Goal: Download file/media: Obtain a digital file from the website

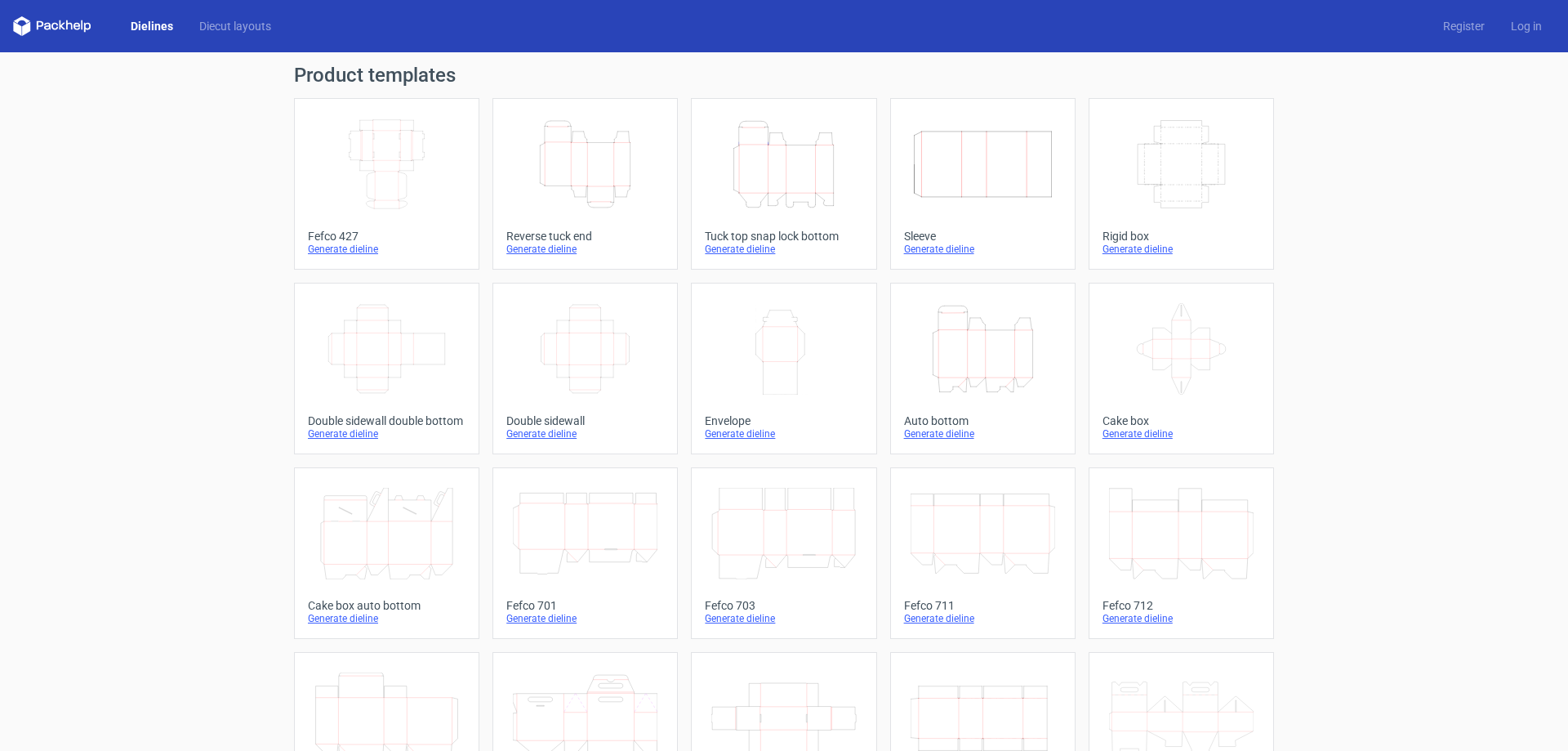
click at [594, 156] on icon "Height Depth Width" at bounding box center [585, 164] width 144 height 92
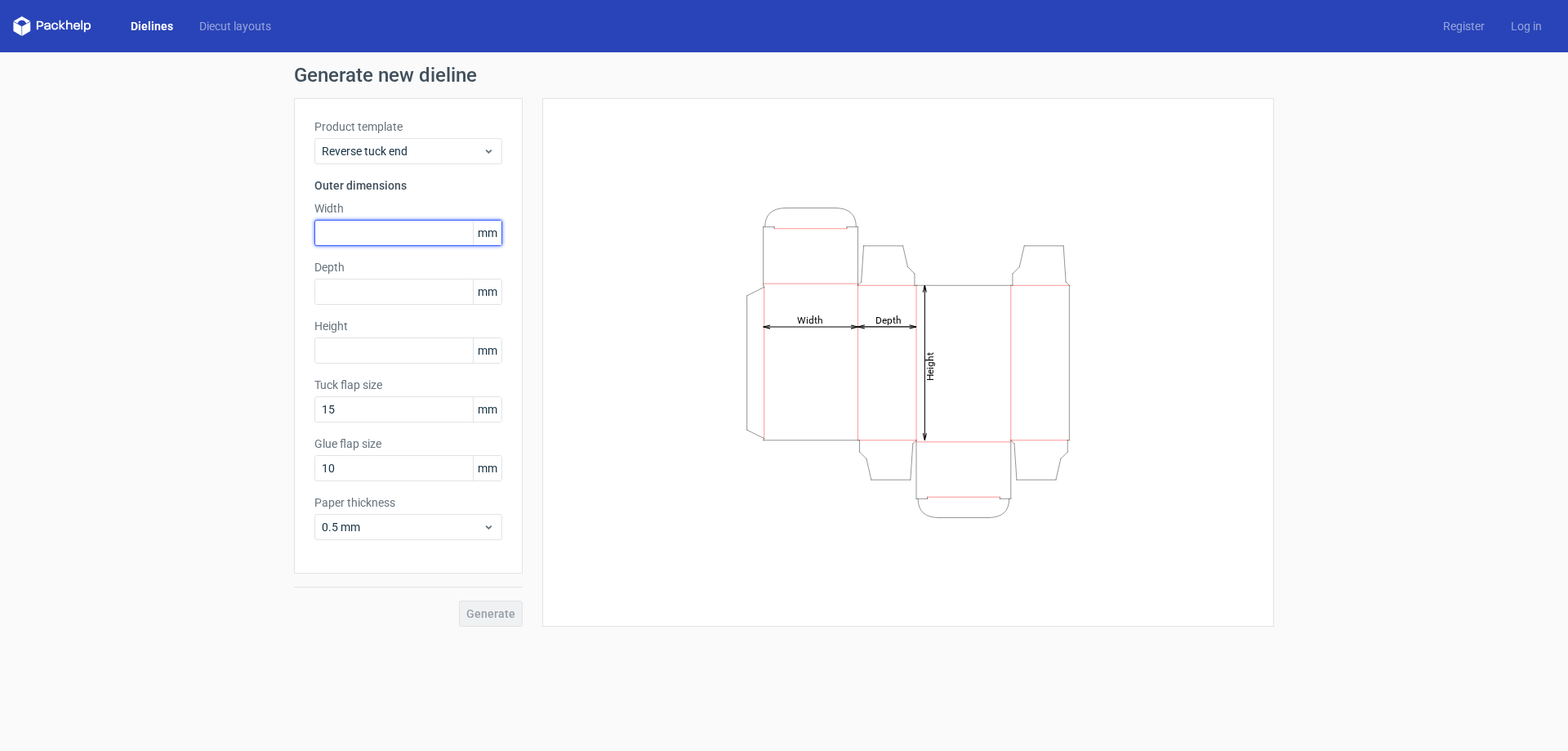
drag, startPoint x: 339, startPoint y: 239, endPoint x: 331, endPoint y: 234, distance: 9.4
click at [336, 237] on input "text" at bounding box center [409, 233] width 188 height 27
type input "36"
click at [397, 287] on input "text" at bounding box center [409, 292] width 188 height 27
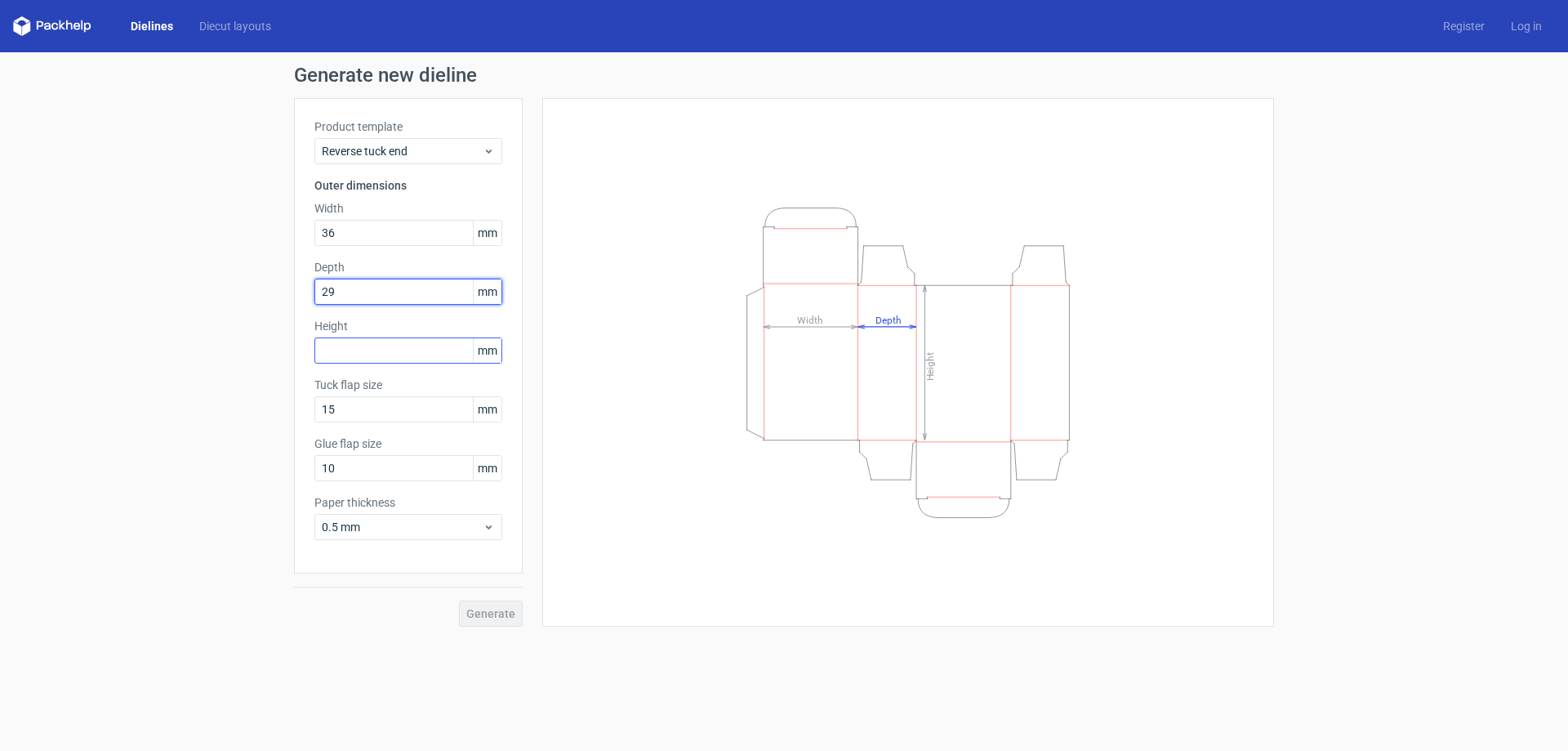
type input "29"
click at [363, 352] on input "text" at bounding box center [409, 351] width 188 height 27
type input "170"
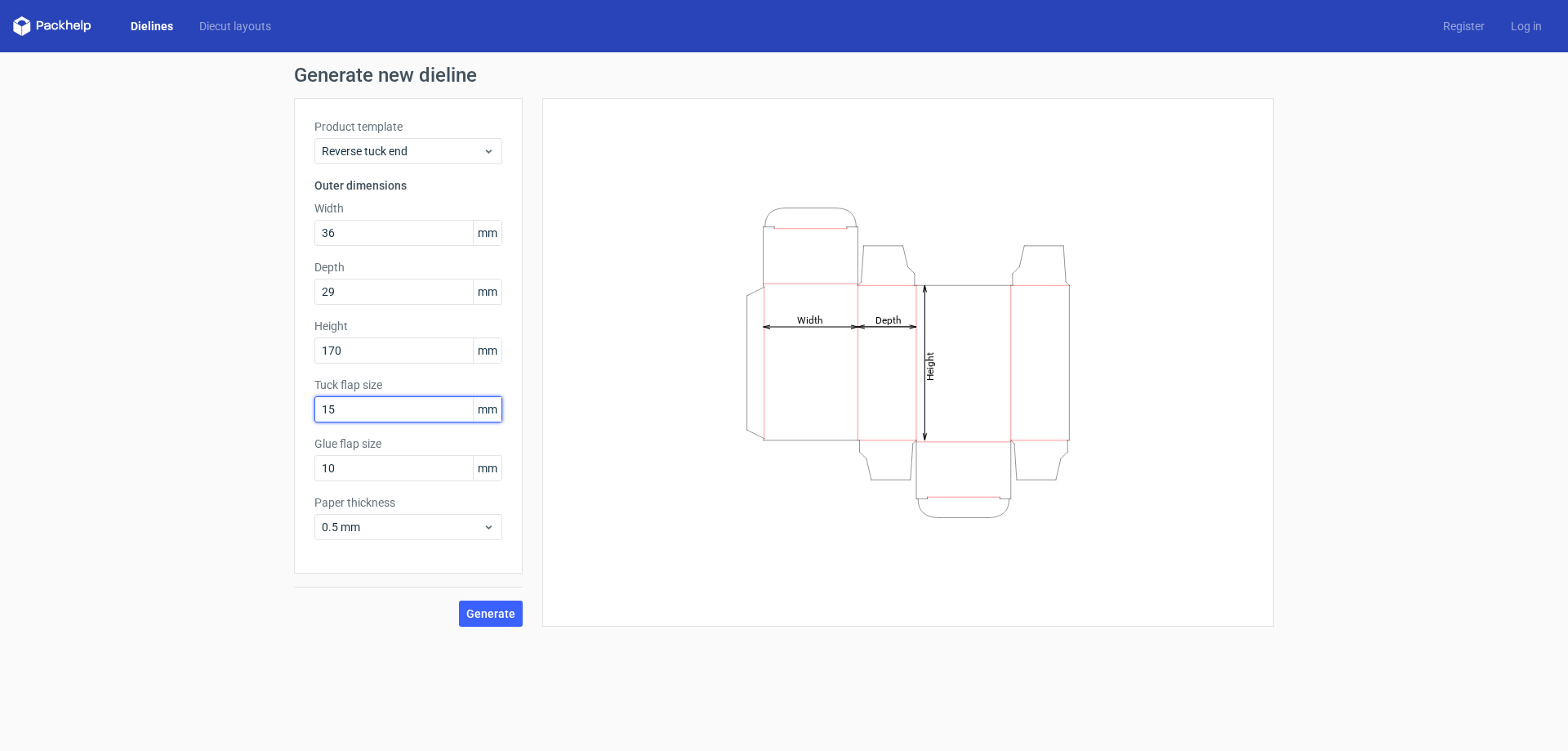
click at [353, 402] on input "15" at bounding box center [409, 409] width 188 height 27
click at [353, 403] on input "15" at bounding box center [409, 409] width 188 height 27
type input "12"
click at [357, 462] on input "10" at bounding box center [409, 468] width 188 height 27
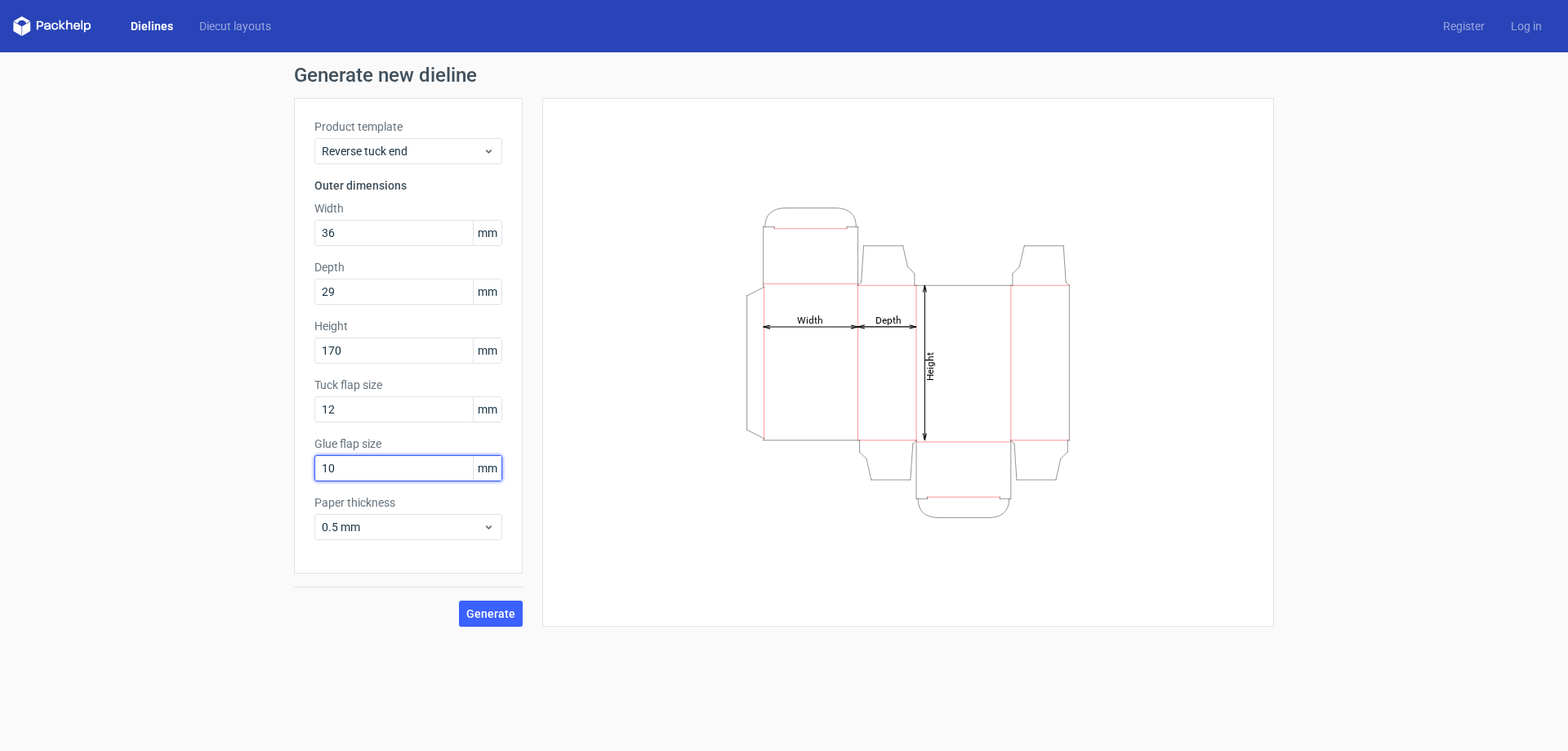
click at [357, 462] on input "10" at bounding box center [409, 468] width 188 height 27
type input "12"
click at [421, 525] on span "0.5 mm" at bounding box center [402, 527] width 161 height 16
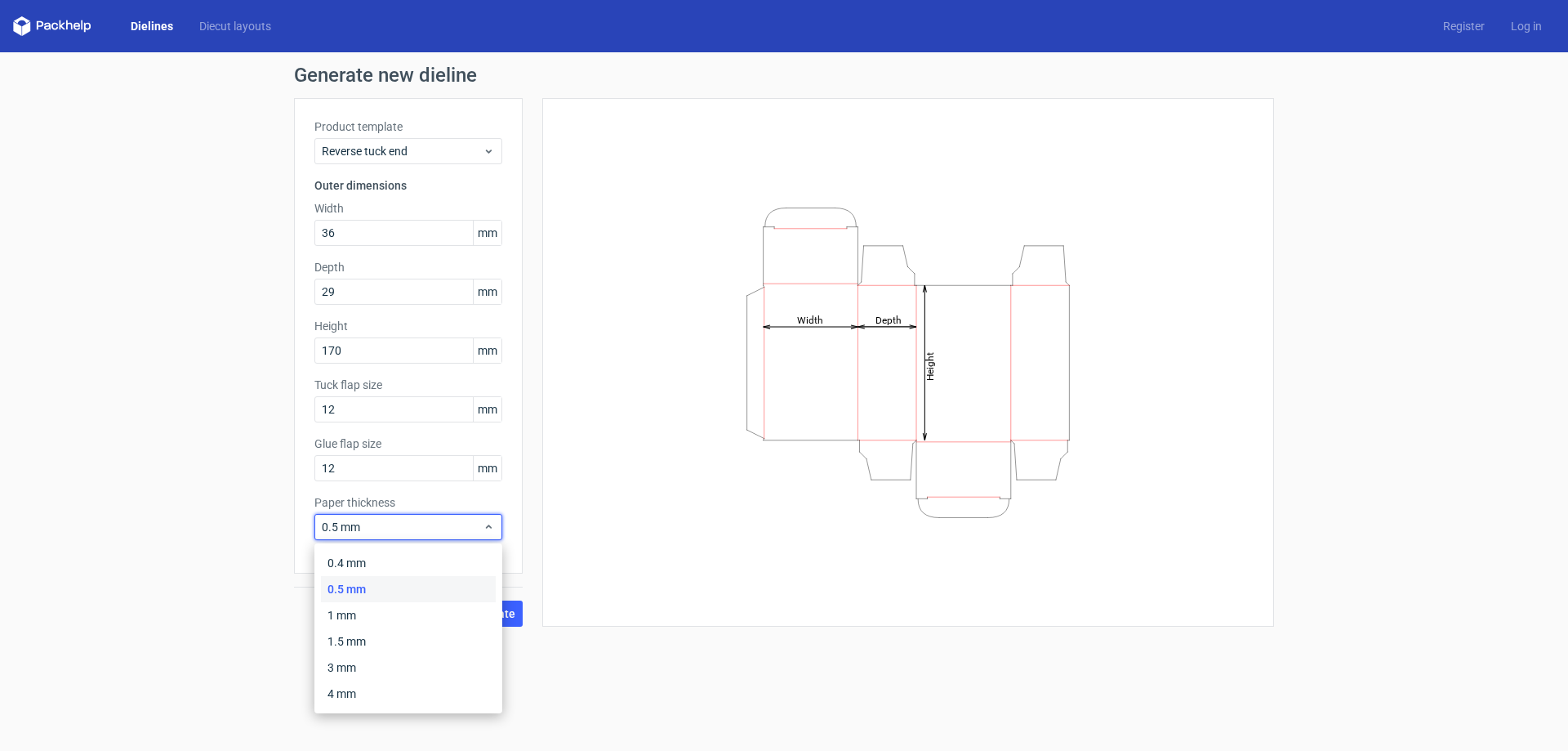
click at [364, 588] on div "0.5 mm" at bounding box center [408, 589] width 174 height 27
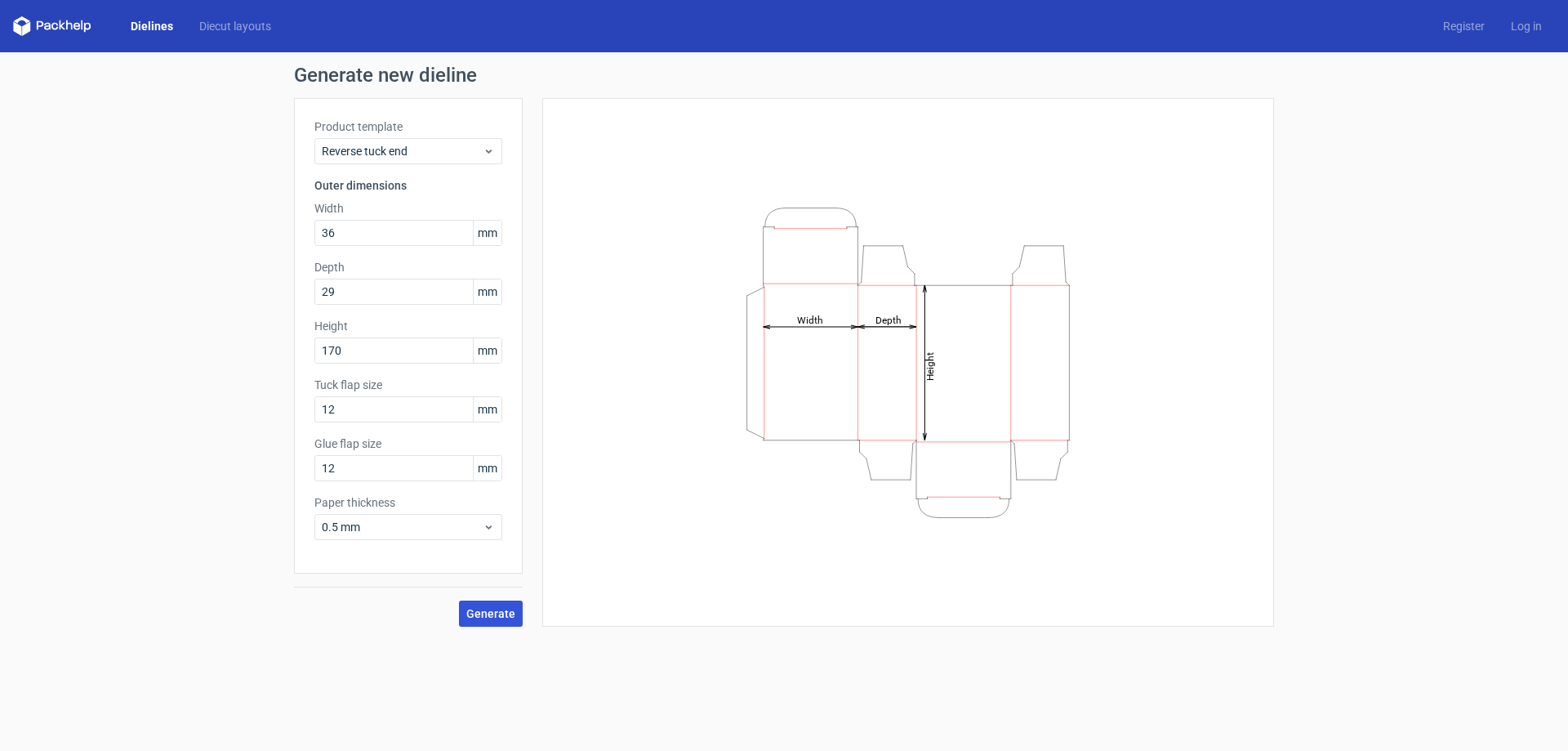
click at [495, 612] on span "Generate" at bounding box center [491, 613] width 49 height 11
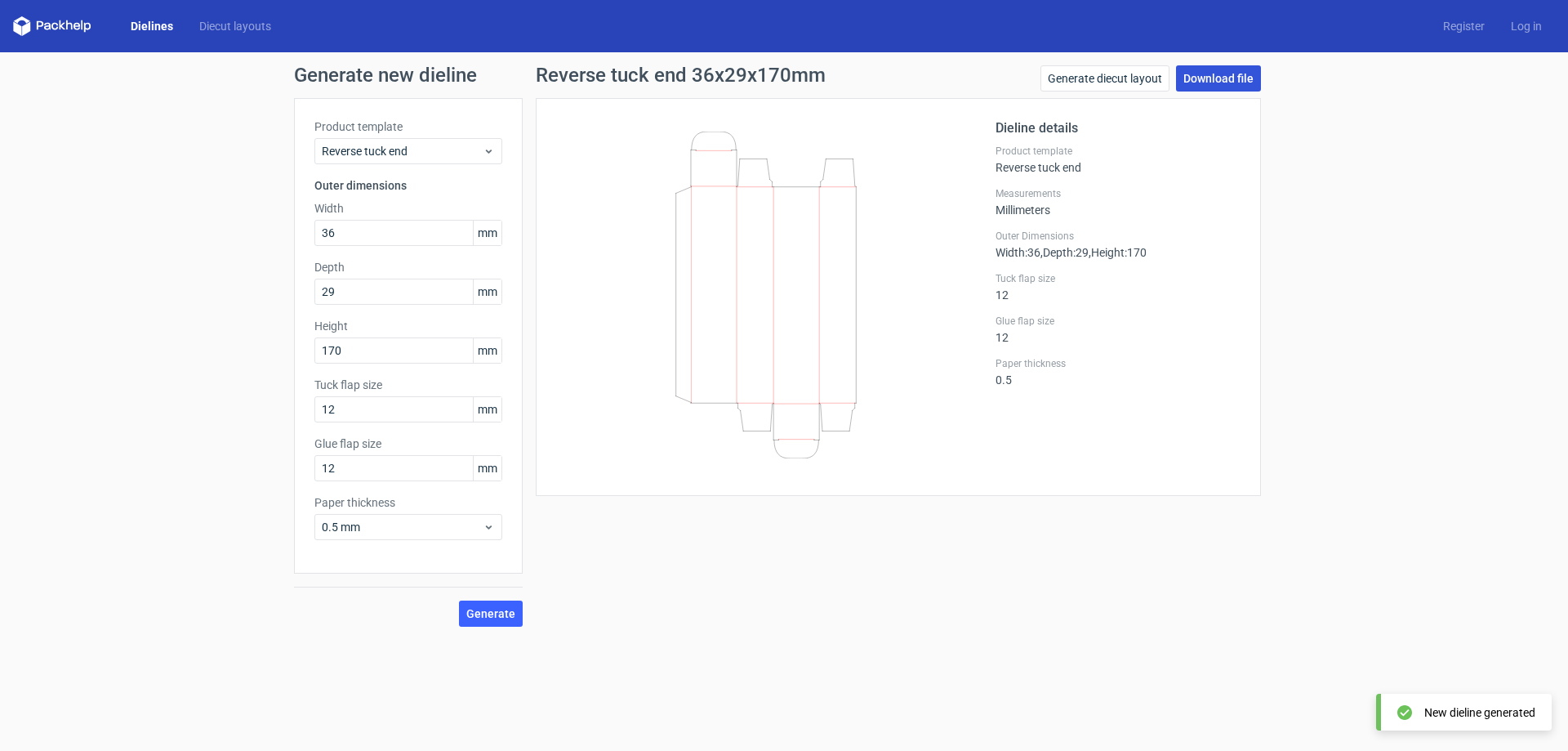
click at [1212, 80] on link "Download file" at bounding box center [1218, 78] width 85 height 27
click at [1431, 204] on div "Generate new dieline Product template Reverse tuck end Outer dimensions Width 3…" at bounding box center [784, 346] width 1568 height 588
click at [1205, 82] on link "Download file" at bounding box center [1218, 78] width 85 height 27
click at [378, 152] on span "Reverse tuck end" at bounding box center [402, 151] width 161 height 16
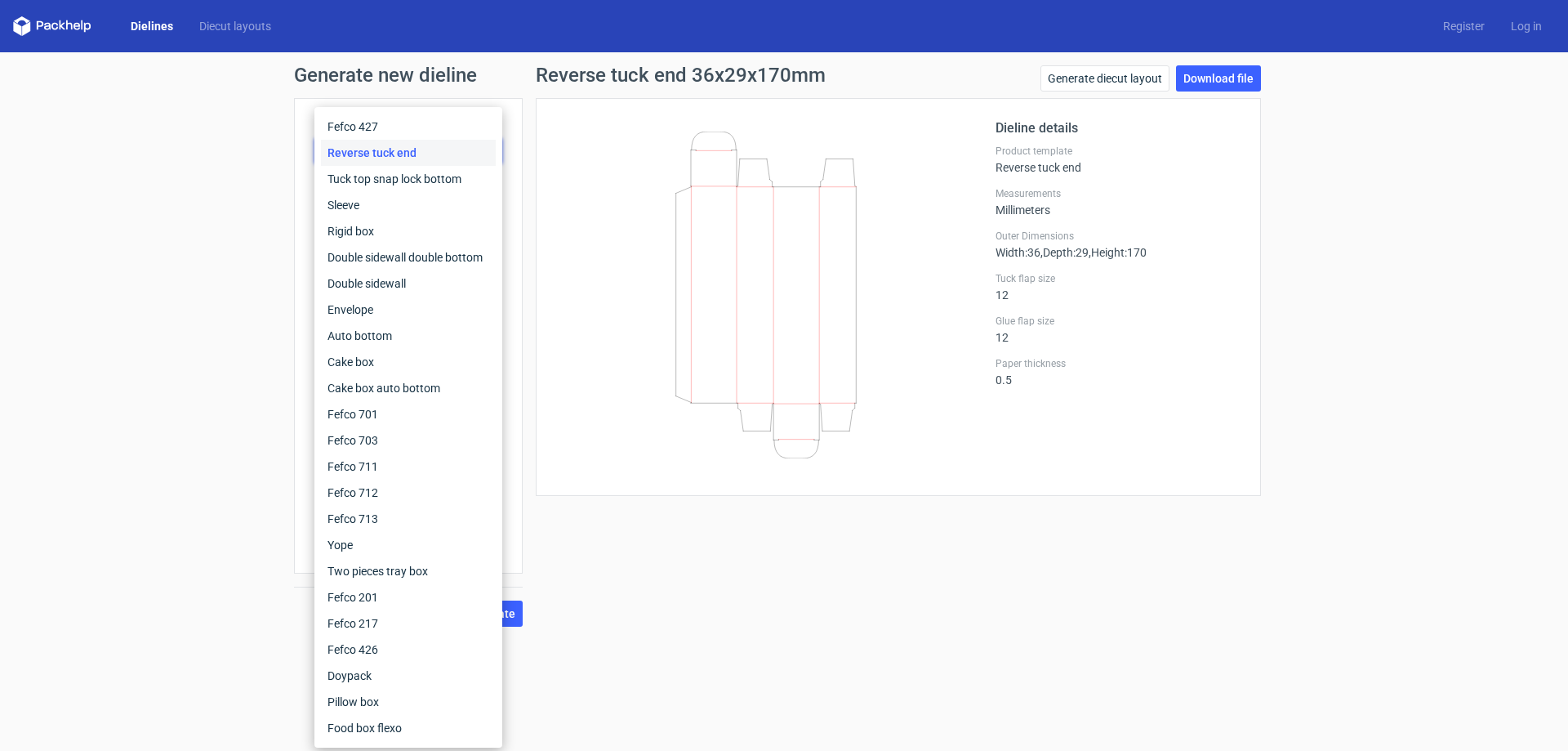
click at [378, 152] on div "Reverse tuck end" at bounding box center [408, 152] width 174 height 27
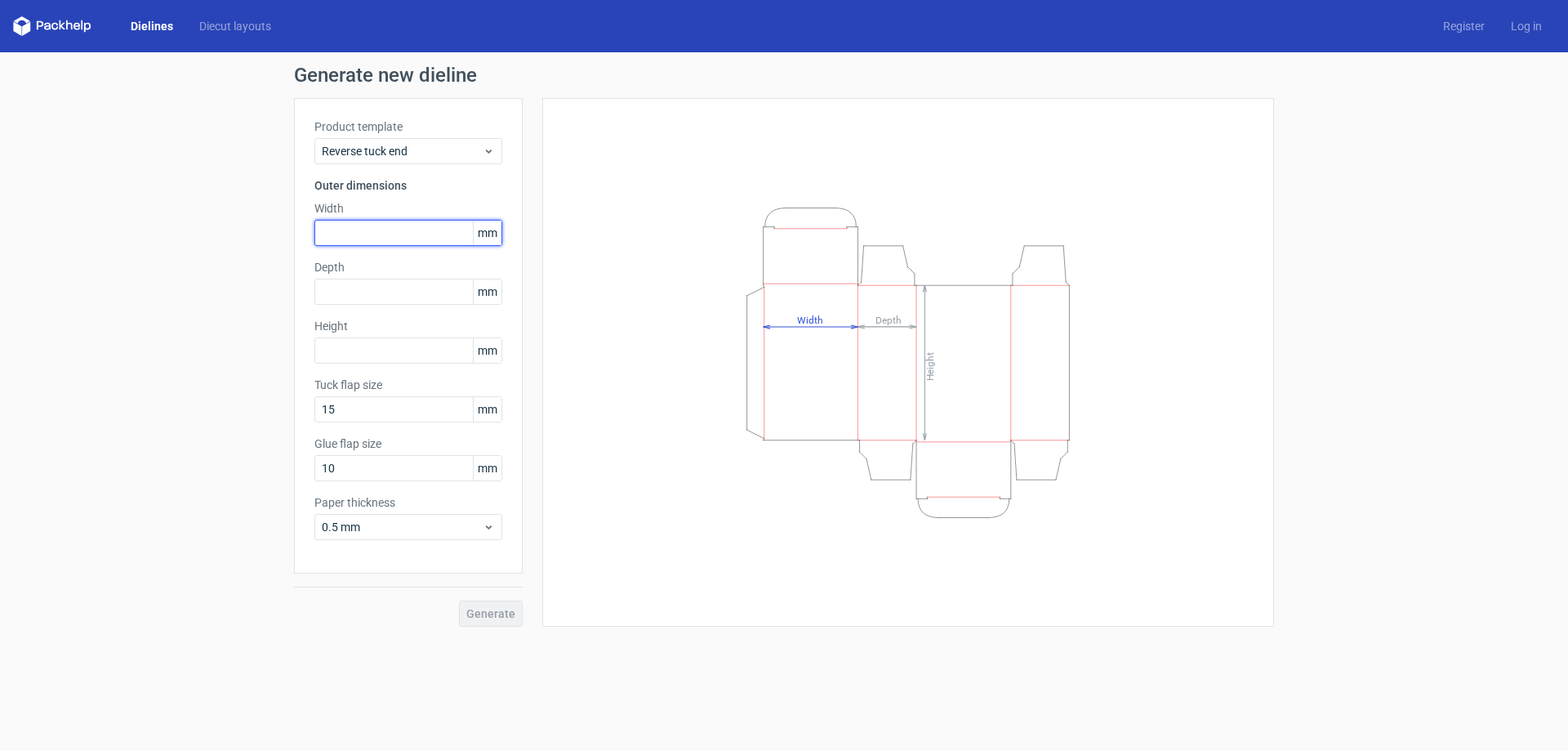
click at [364, 229] on input "text" at bounding box center [409, 233] width 188 height 27
click at [494, 243] on span "mm" at bounding box center [486, 233] width 28 height 25
click at [494, 238] on span "mm" at bounding box center [486, 233] width 28 height 25
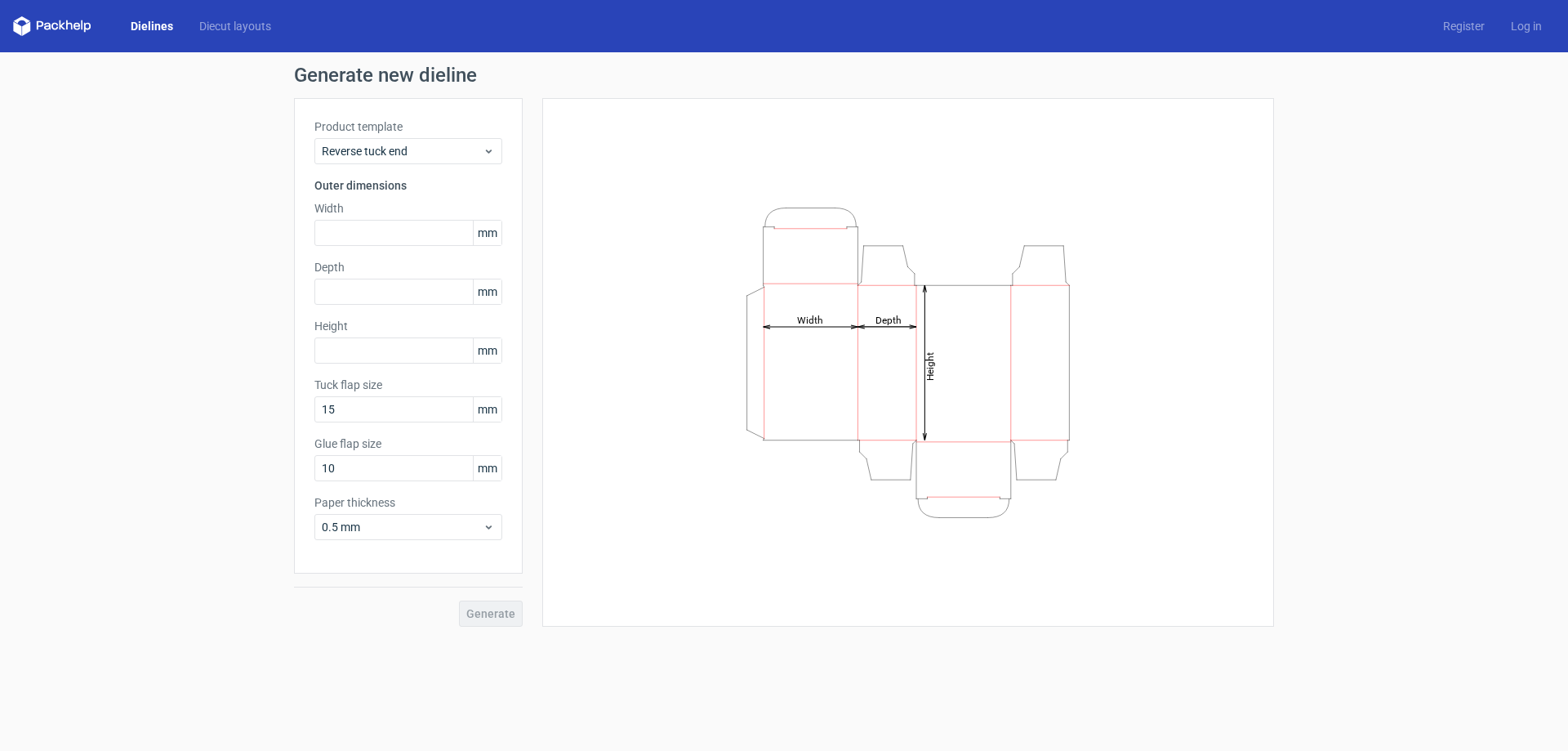
click at [494, 238] on span "mm" at bounding box center [486, 233] width 28 height 25
click at [384, 233] on input "text" at bounding box center [409, 233] width 188 height 27
type input "36"
click at [375, 296] on input "text" at bounding box center [409, 292] width 188 height 27
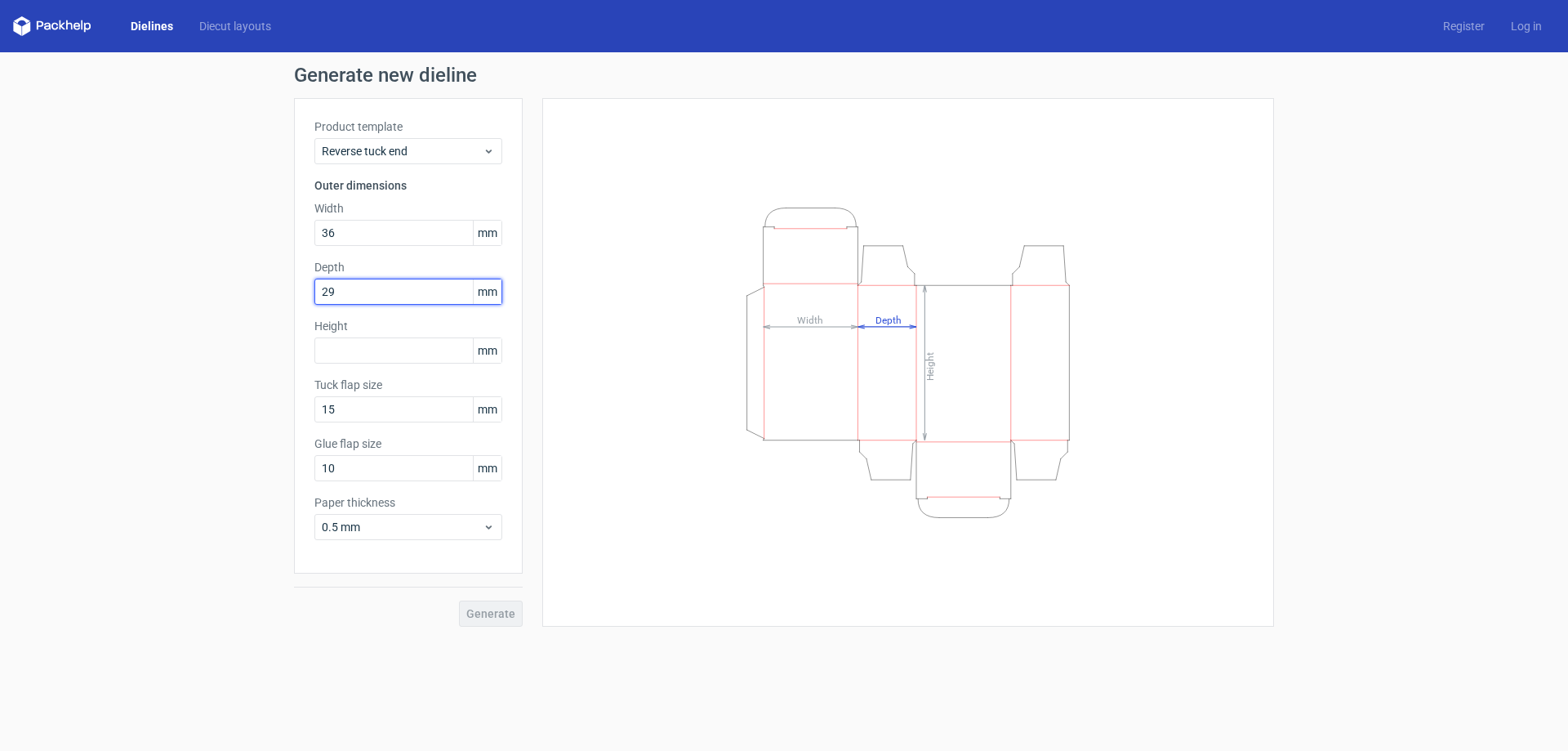
type input "29"
click at [365, 334] on div "Height mm" at bounding box center [409, 341] width 188 height 46
click at [357, 340] on input "text" at bounding box center [409, 351] width 188 height 27
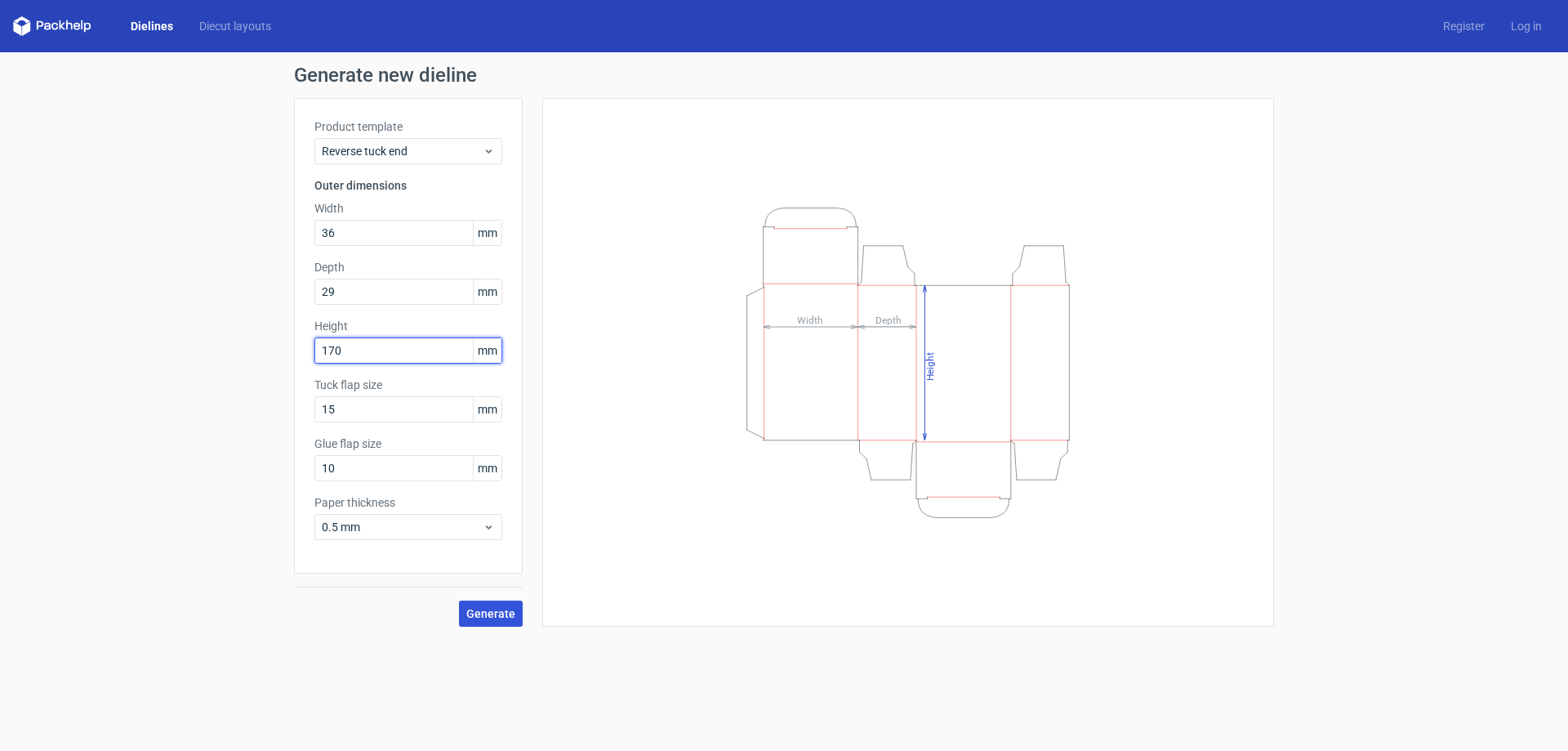
type input "170"
click at [485, 615] on span "Generate" at bounding box center [491, 613] width 49 height 11
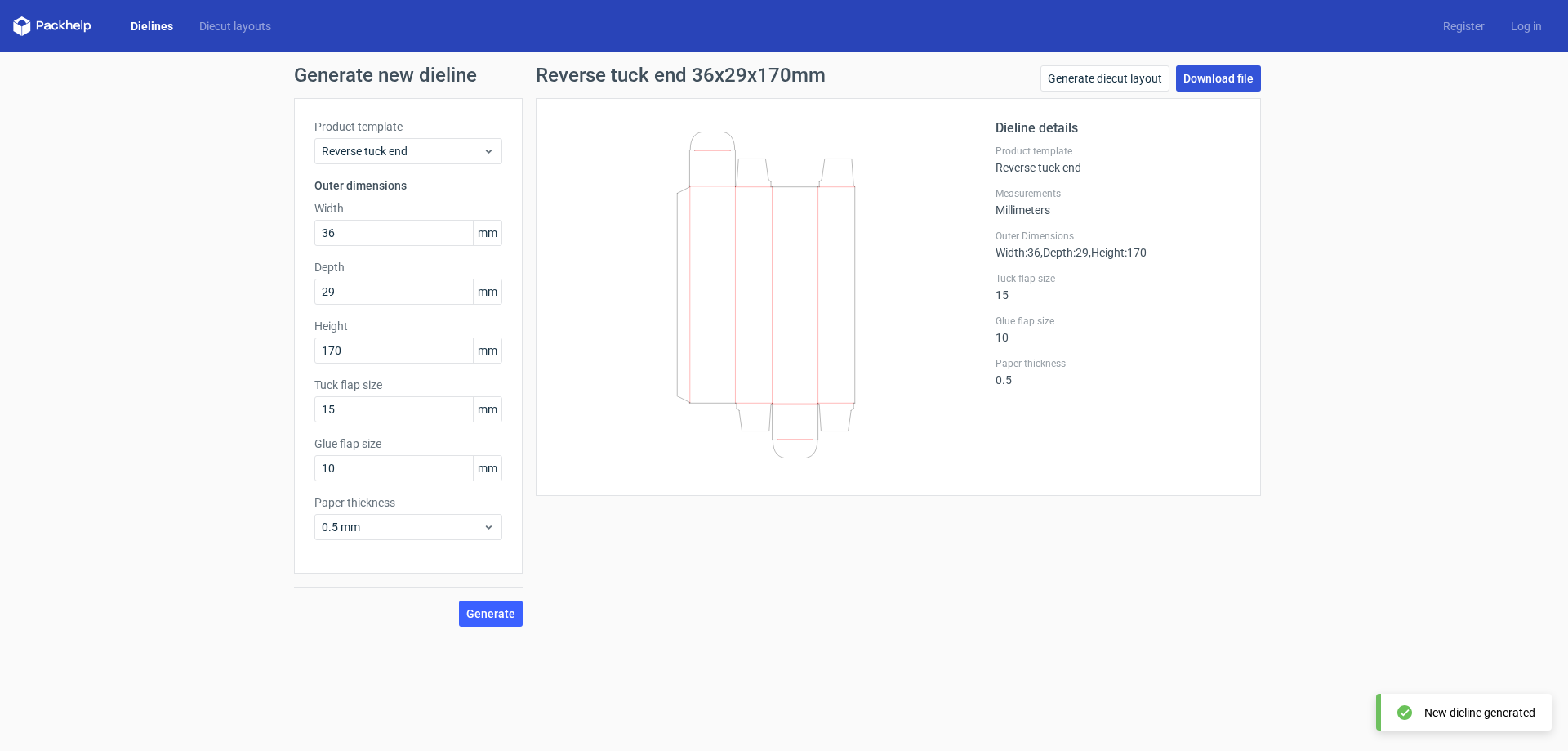
click at [1204, 81] on link "Download file" at bounding box center [1218, 78] width 85 height 27
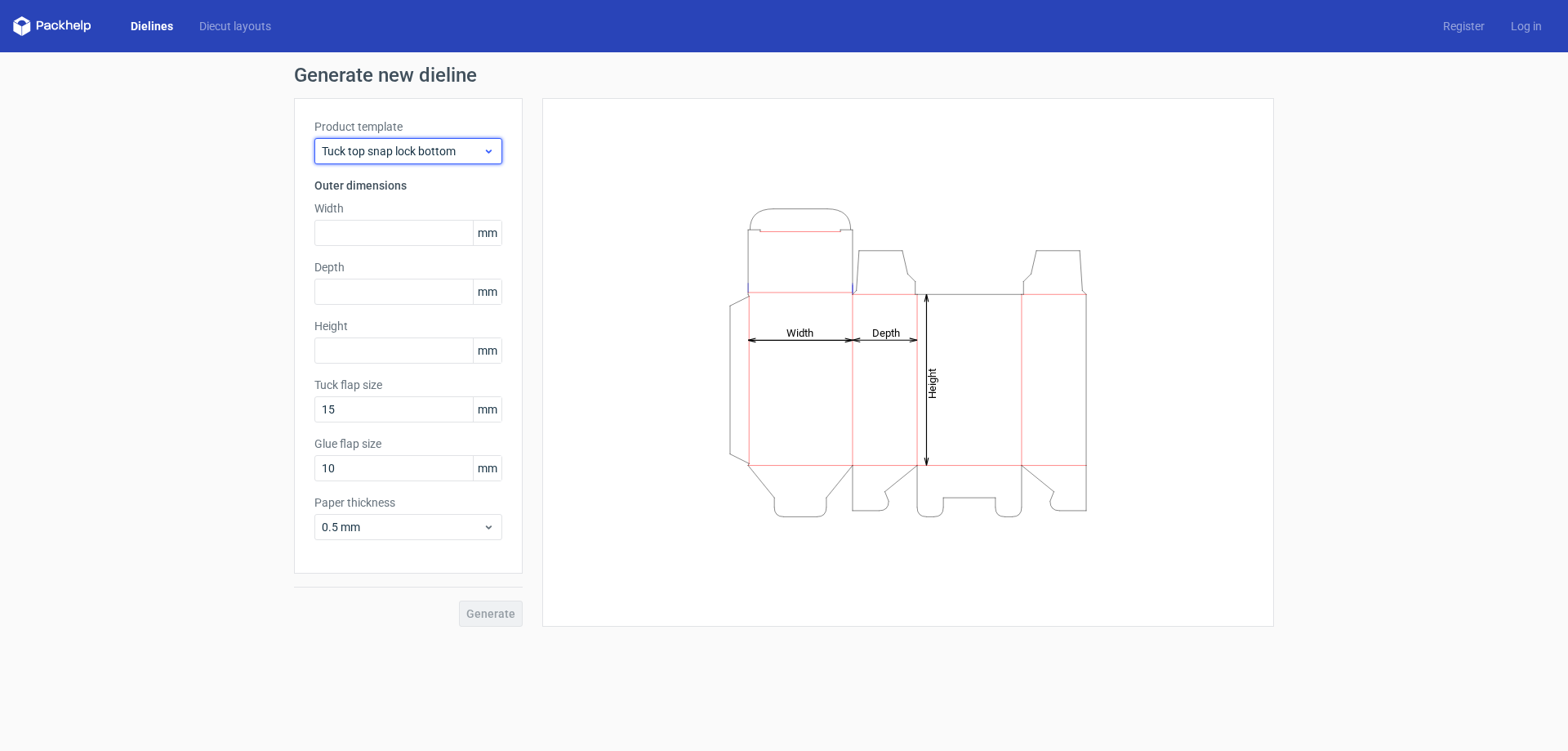
click at [352, 159] on div "Tuck top snap lock bottom" at bounding box center [409, 151] width 188 height 27
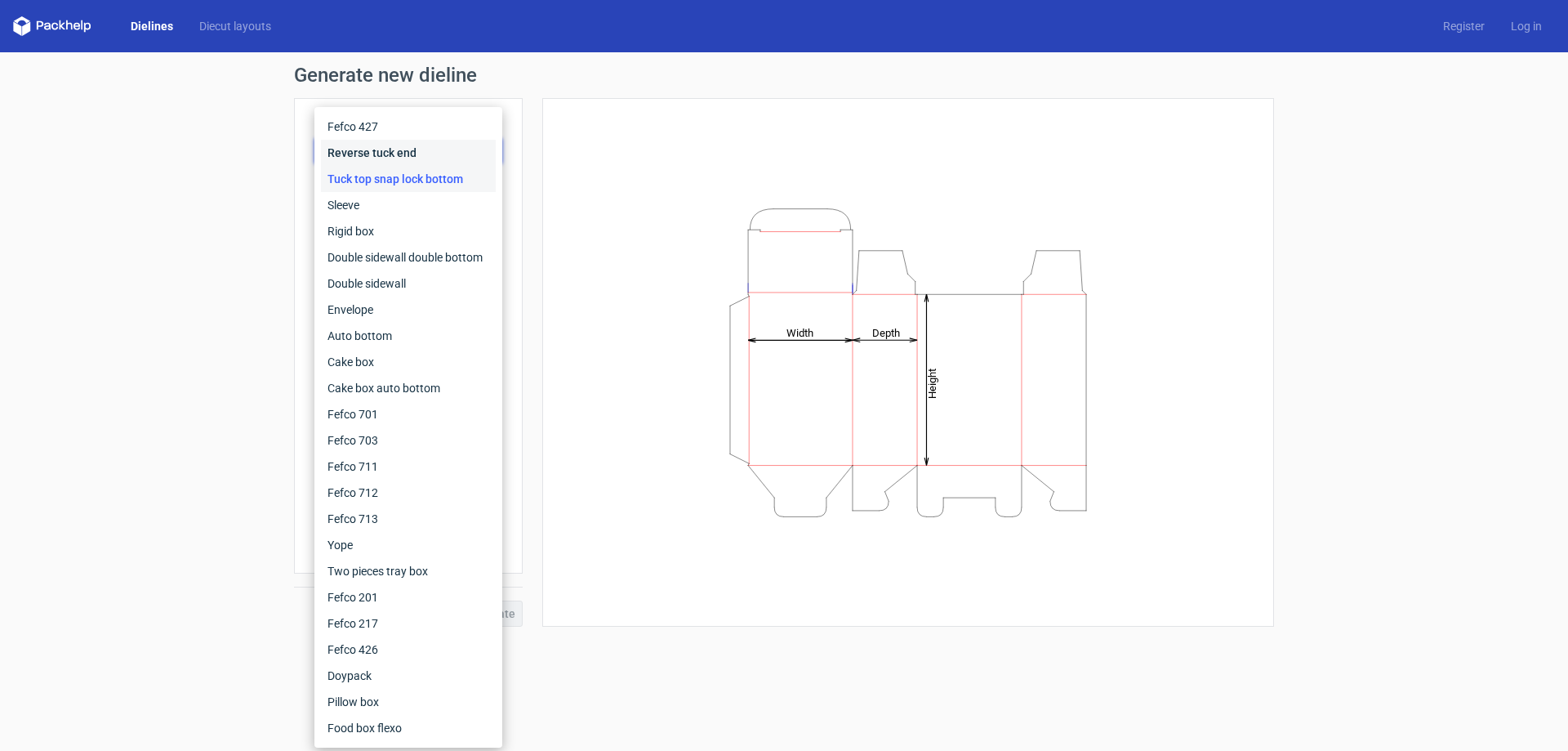
click at [407, 157] on div "Reverse tuck end" at bounding box center [408, 152] width 174 height 27
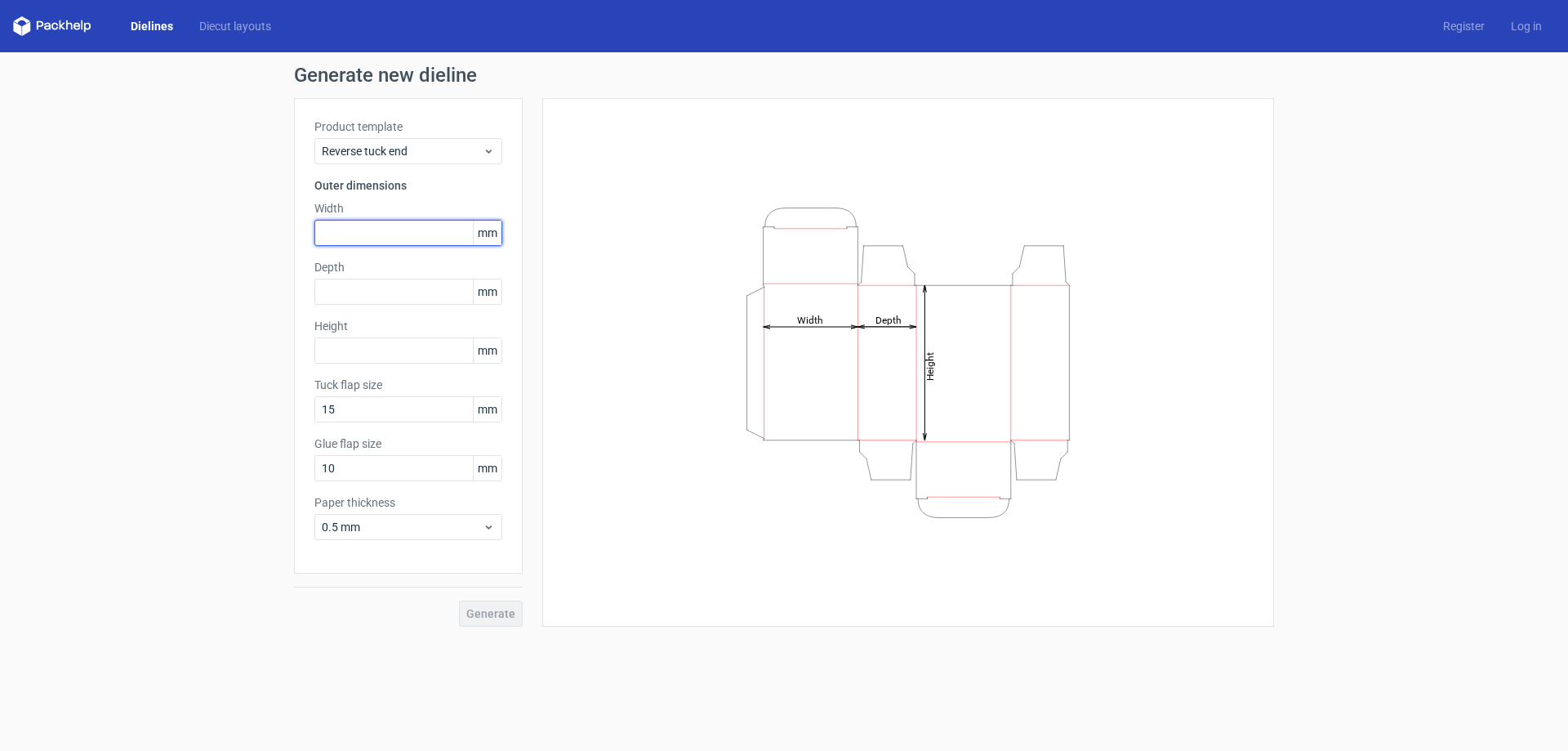
click at [372, 227] on input "text" at bounding box center [409, 233] width 188 height 27
type input "36"
type input "29"
type input "170"
click at [495, 609] on span "Generate" at bounding box center [491, 613] width 49 height 11
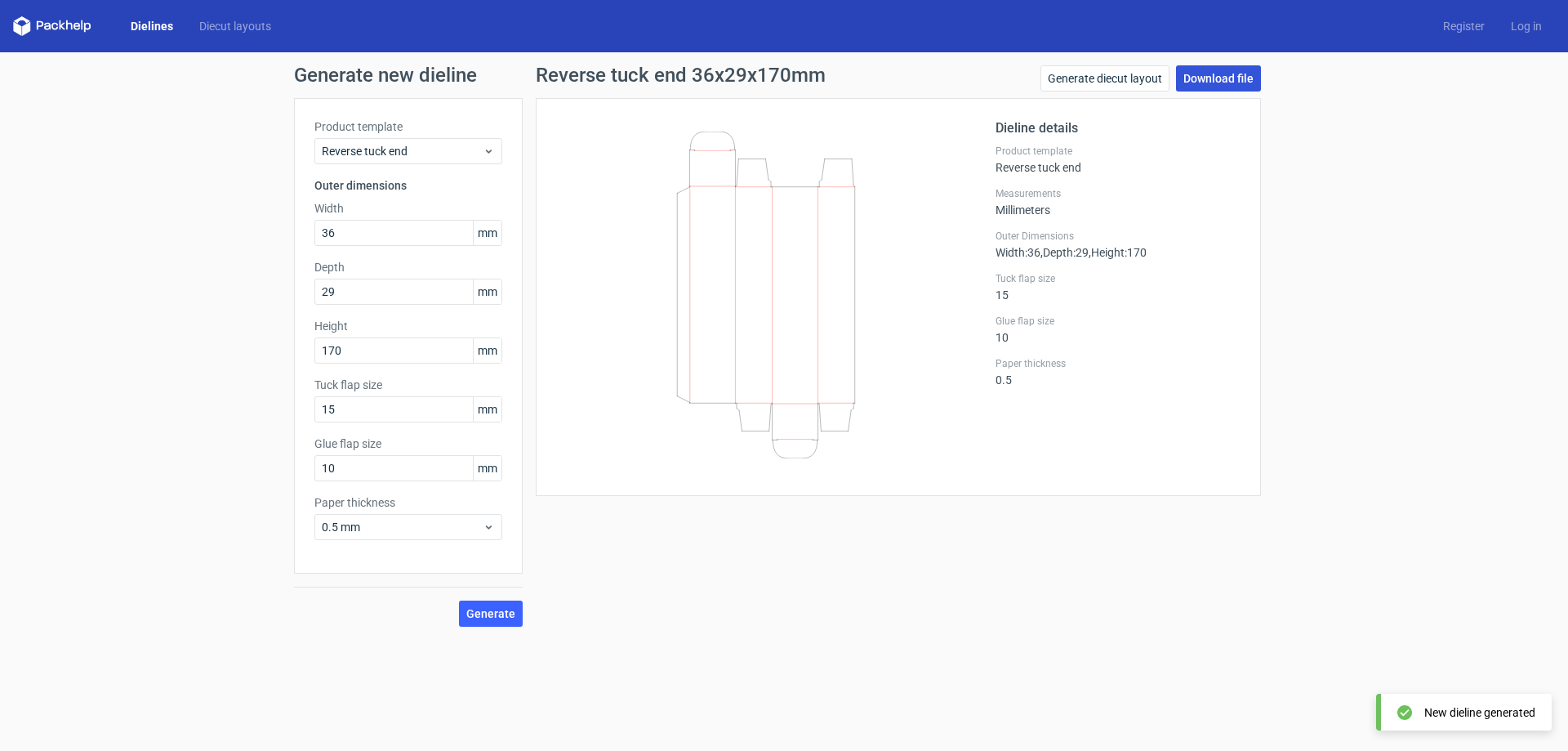
click at [1213, 78] on link "Download file" at bounding box center [1218, 78] width 85 height 27
click at [1430, 187] on div "Generate new dieline Product template Reverse tuck end Outer dimensions Width 3…" at bounding box center [784, 346] width 1568 height 588
